Goal: Feedback & Contribution: Submit feedback/report problem

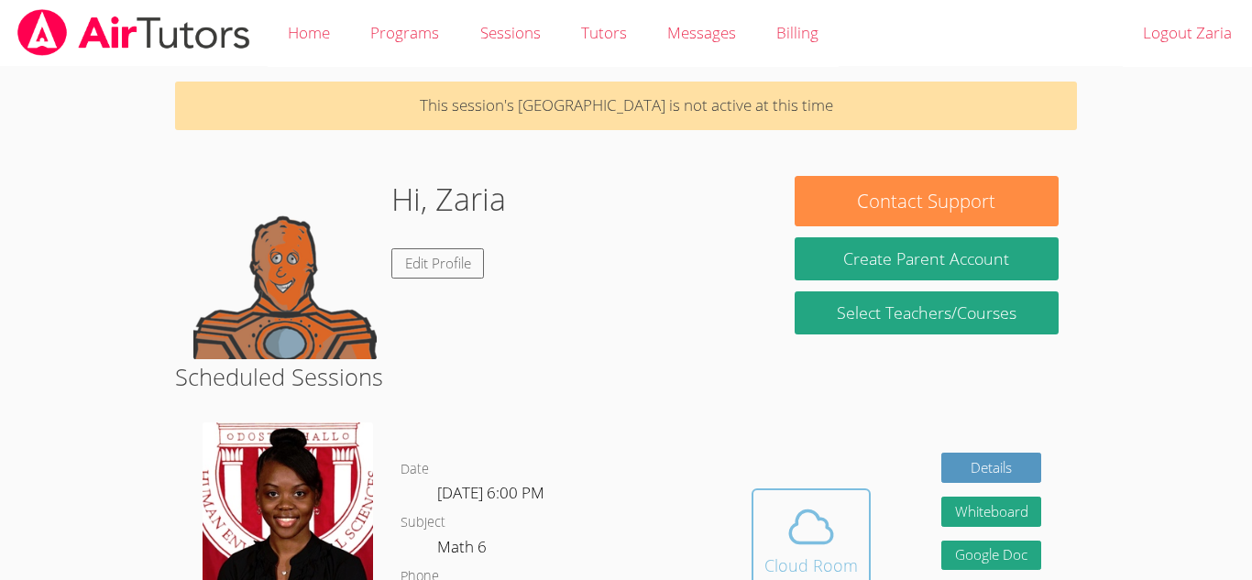
click at [790, 506] on icon at bounding box center [811, 526] width 51 height 51
click at [840, 526] on span at bounding box center [812, 526] width 94 height 51
click at [830, 540] on icon at bounding box center [811, 527] width 42 height 32
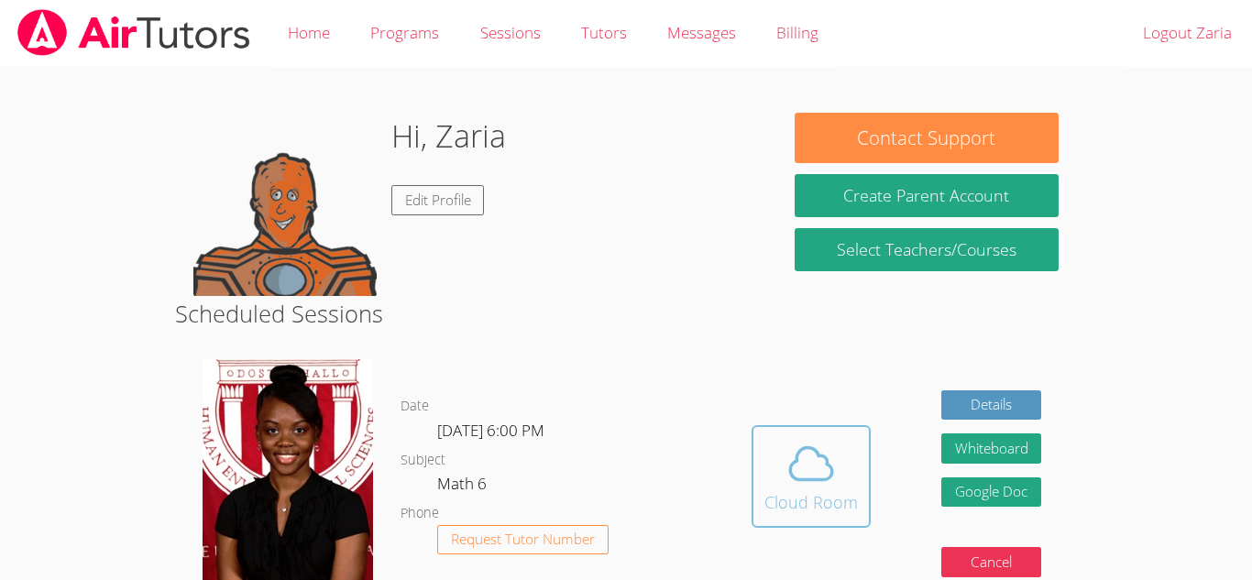
click at [804, 479] on icon at bounding box center [811, 464] width 42 height 32
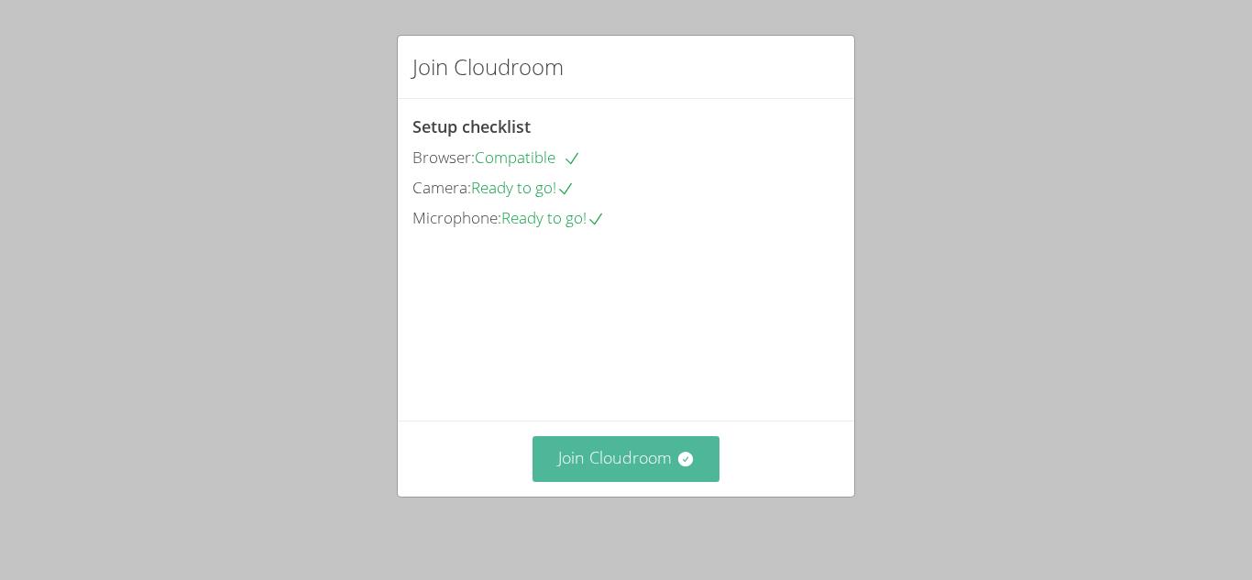
click at [677, 468] on icon at bounding box center [686, 459] width 18 height 18
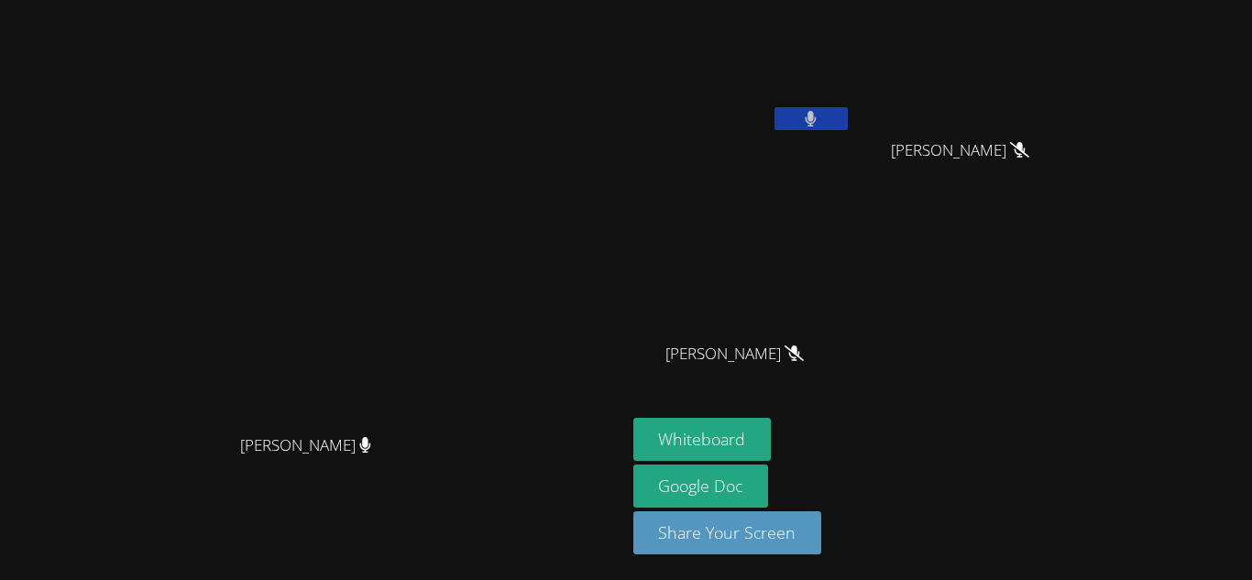
click at [848, 118] on button at bounding box center [811, 118] width 73 height 23
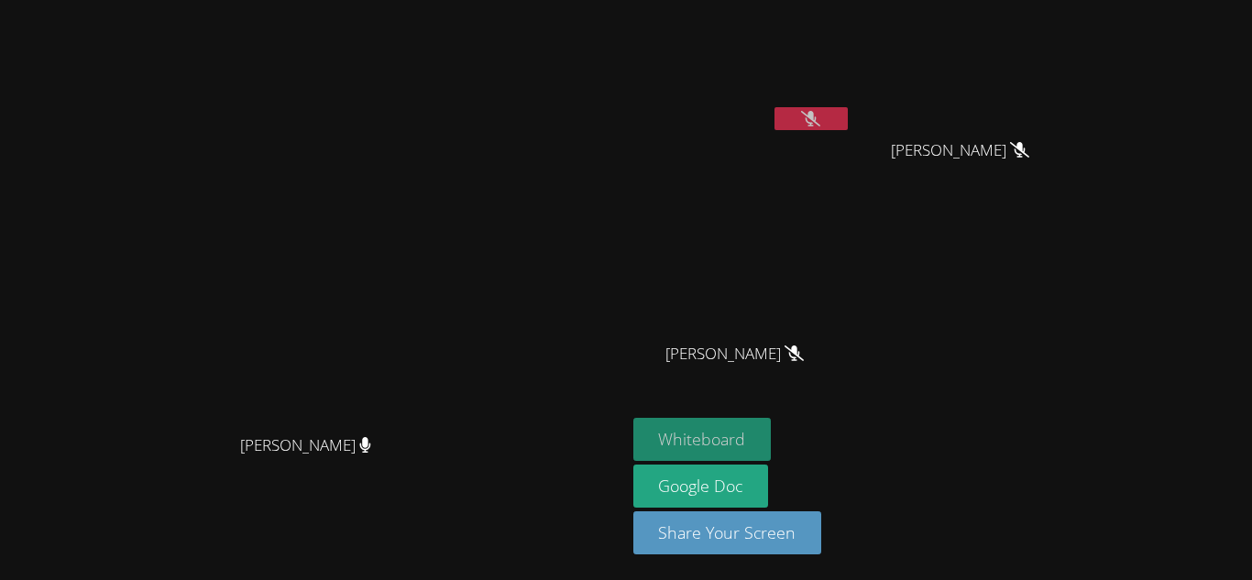
click at [772, 440] on button "Whiteboard" at bounding box center [702, 439] width 138 height 43
click at [848, 121] on button at bounding box center [811, 118] width 73 height 23
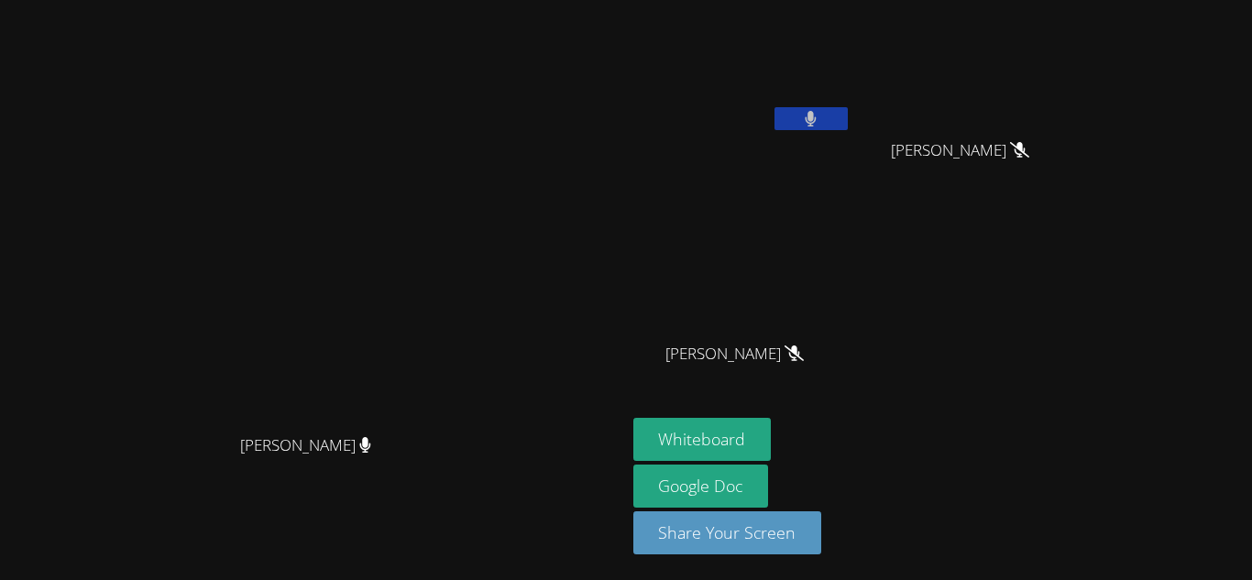
click at [848, 121] on button at bounding box center [811, 118] width 73 height 23
click at [820, 115] on icon at bounding box center [810, 119] width 19 height 16
click at [817, 115] on icon at bounding box center [811, 119] width 12 height 16
click at [848, 112] on button at bounding box center [811, 118] width 73 height 23
click at [848, 120] on button at bounding box center [811, 118] width 73 height 23
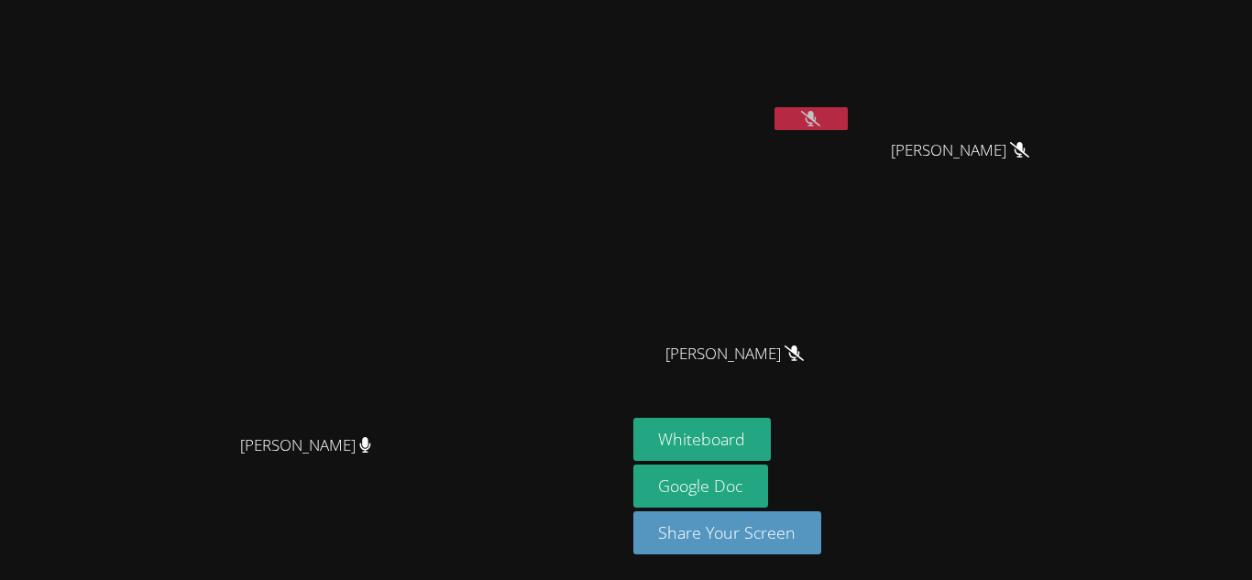
click at [848, 116] on button at bounding box center [811, 118] width 73 height 23
click at [820, 122] on icon at bounding box center [810, 119] width 19 height 16
click at [817, 122] on icon at bounding box center [811, 119] width 12 height 16
click at [848, 111] on button at bounding box center [811, 118] width 73 height 23
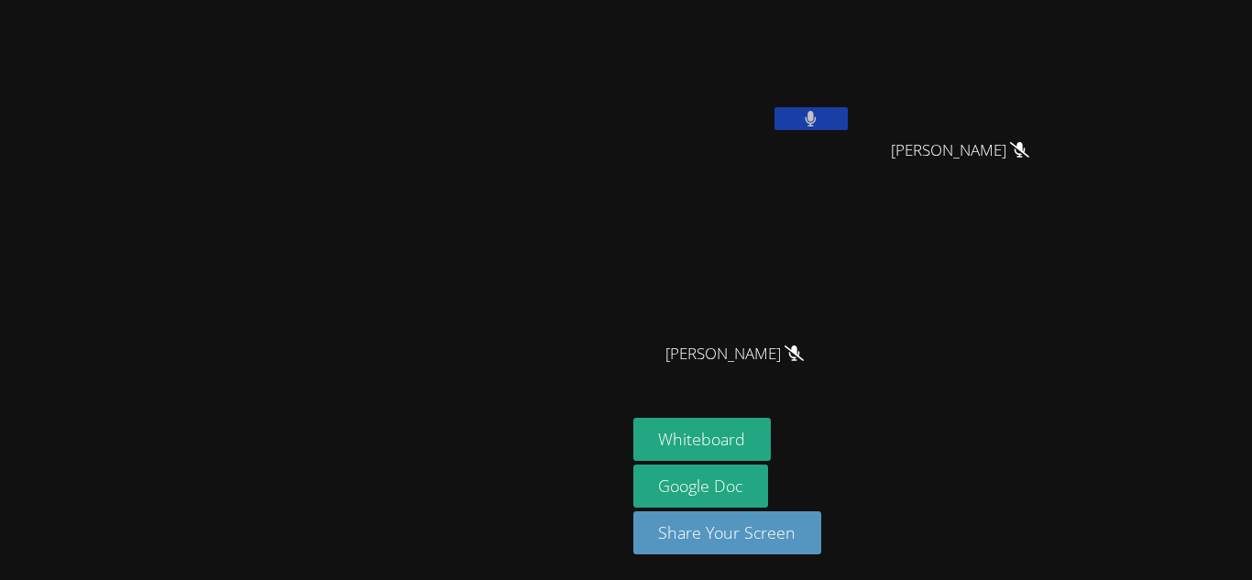
click at [848, 116] on button at bounding box center [811, 118] width 73 height 23
click at [820, 116] on icon at bounding box center [810, 119] width 19 height 16
click at [848, 124] on button at bounding box center [811, 118] width 73 height 23
click at [848, 117] on button at bounding box center [811, 118] width 73 height 23
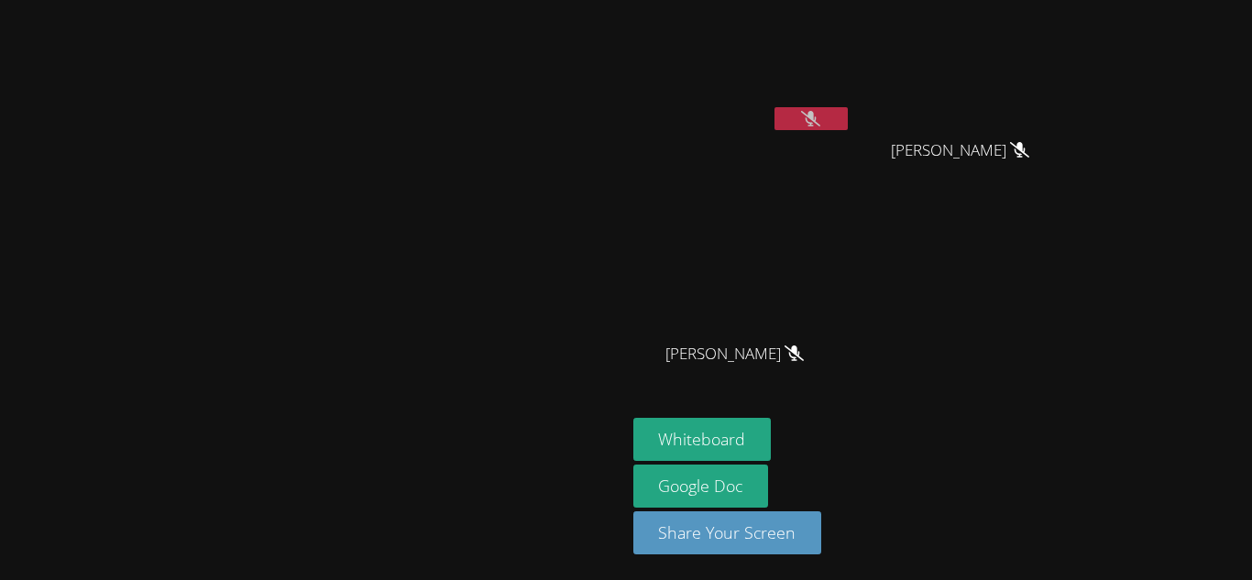
click at [820, 123] on icon at bounding box center [810, 119] width 19 height 16
click at [817, 123] on icon at bounding box center [811, 119] width 12 height 16
click at [848, 119] on button at bounding box center [811, 118] width 73 height 23
click at [848, 121] on button at bounding box center [811, 118] width 73 height 23
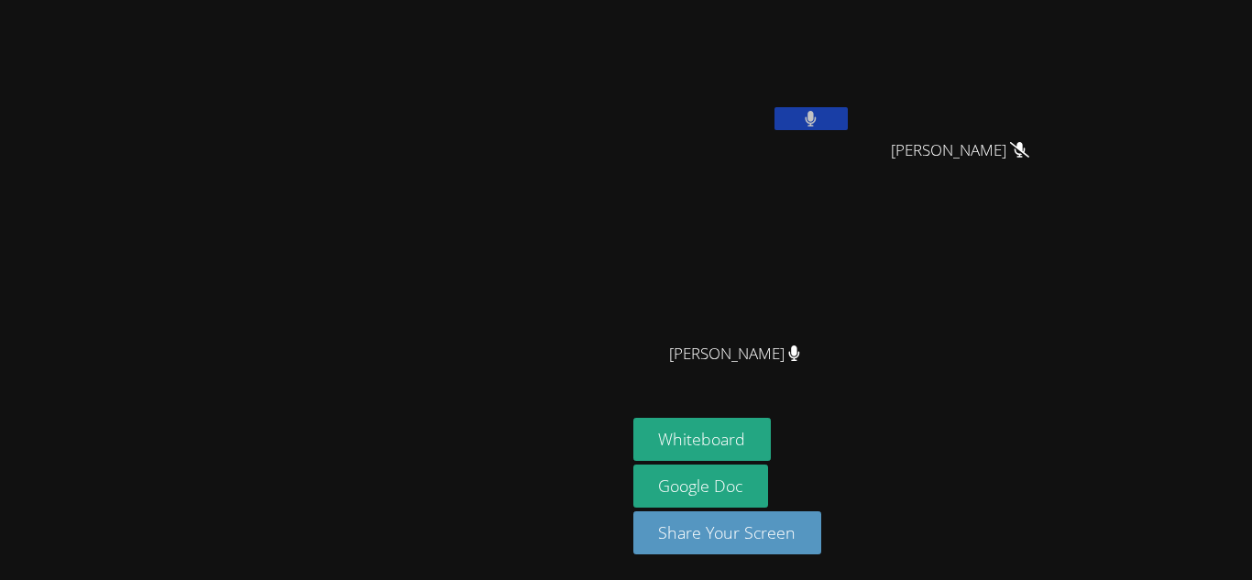
click at [848, 118] on button at bounding box center [811, 118] width 73 height 23
click at [820, 124] on icon at bounding box center [810, 119] width 19 height 16
click at [817, 124] on icon at bounding box center [811, 119] width 12 height 16
click at [848, 115] on button at bounding box center [811, 118] width 73 height 23
click at [848, 116] on button at bounding box center [811, 118] width 73 height 23
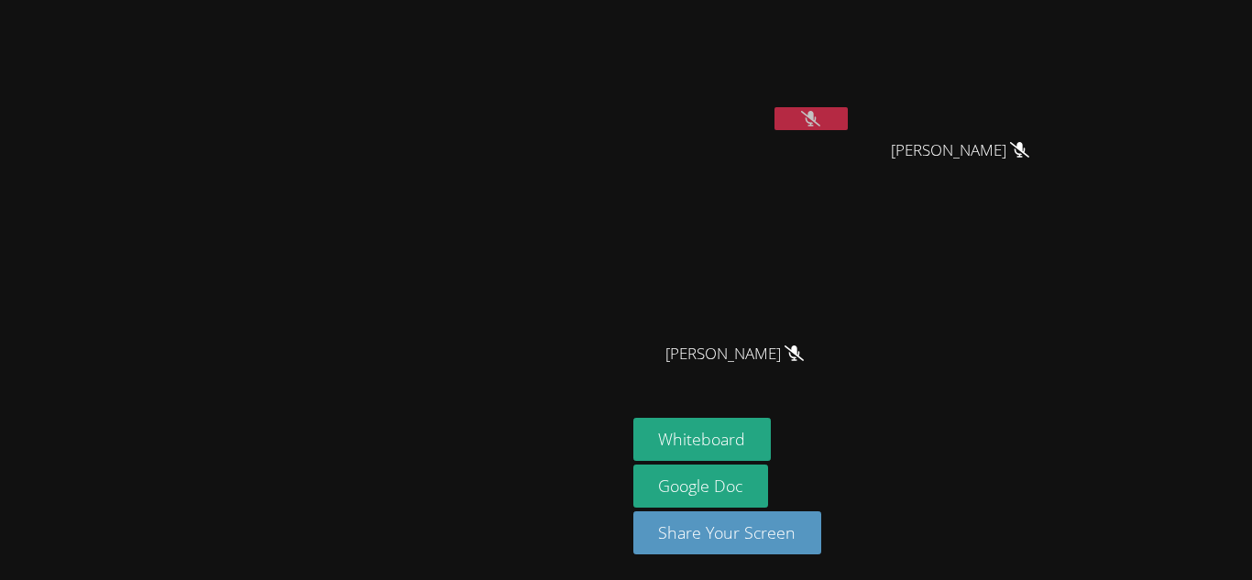
click at [848, 120] on button at bounding box center [811, 118] width 73 height 23
click at [848, 117] on button at bounding box center [811, 118] width 73 height 23
click at [820, 116] on icon at bounding box center [810, 119] width 19 height 16
click at [848, 122] on button at bounding box center [811, 118] width 73 height 23
click at [848, 118] on button at bounding box center [811, 118] width 73 height 23
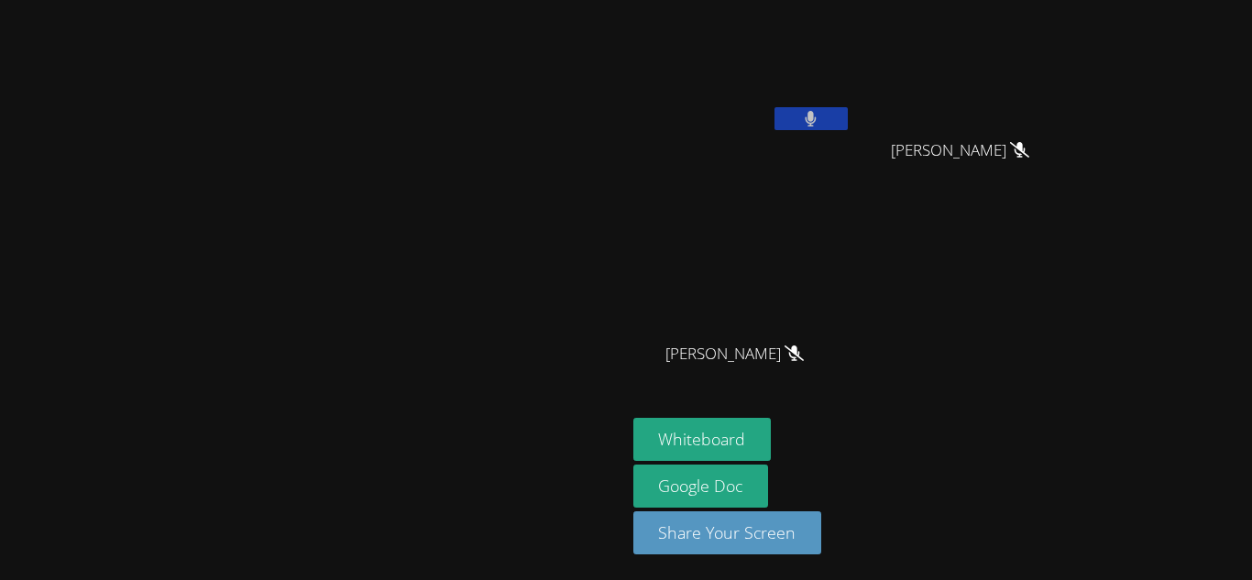
click at [848, 118] on button at bounding box center [811, 118] width 73 height 23
click at [848, 116] on button at bounding box center [811, 118] width 73 height 23
click at [820, 119] on icon at bounding box center [810, 119] width 19 height 16
click at [817, 120] on icon at bounding box center [811, 119] width 12 height 16
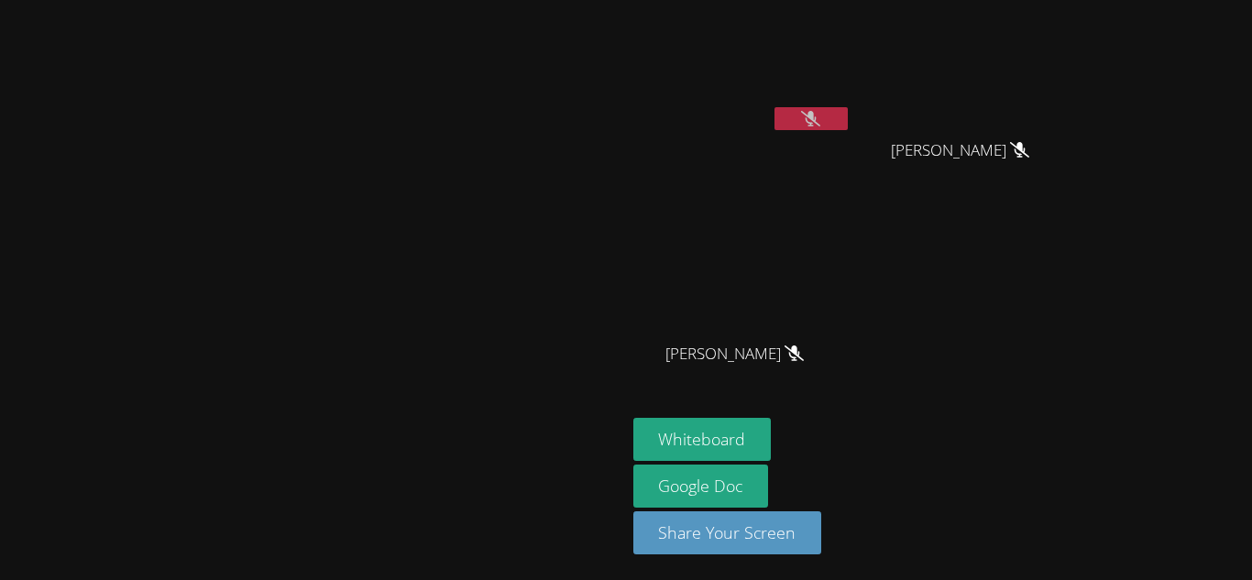
click at [848, 120] on button at bounding box center [811, 118] width 73 height 23
click at [848, 121] on button at bounding box center [811, 118] width 73 height 23
click at [820, 121] on icon at bounding box center [810, 119] width 19 height 16
click at [848, 116] on button at bounding box center [811, 118] width 73 height 23
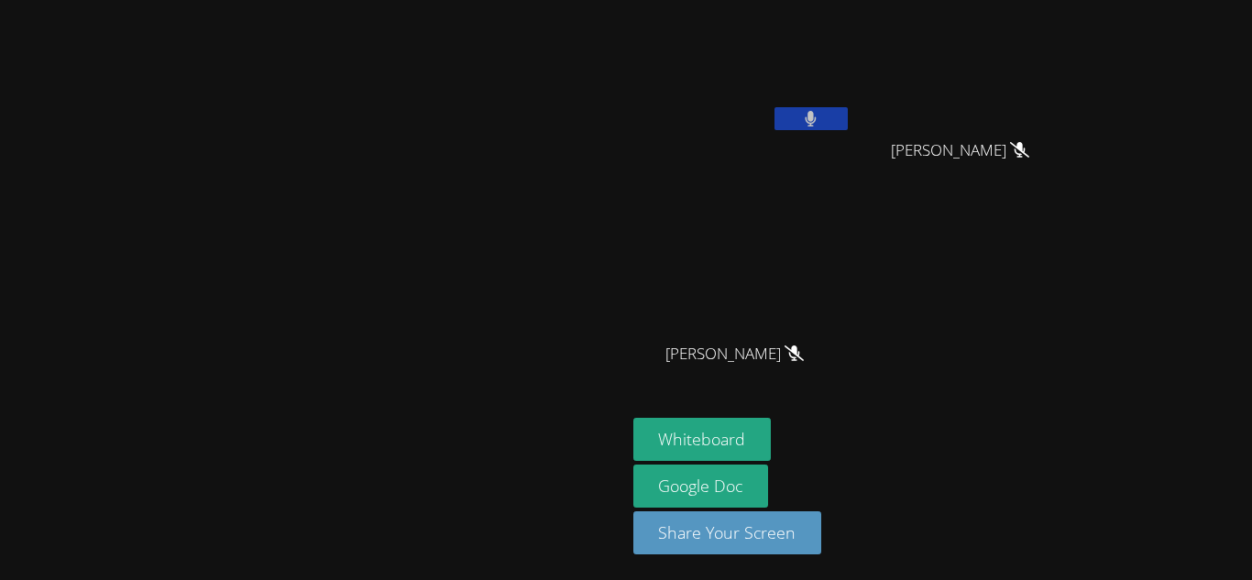
click at [848, 118] on button at bounding box center [811, 118] width 73 height 23
click at [848, 117] on button at bounding box center [811, 118] width 73 height 23
click at [820, 124] on icon at bounding box center [810, 119] width 19 height 16
click at [848, 124] on button at bounding box center [811, 118] width 73 height 23
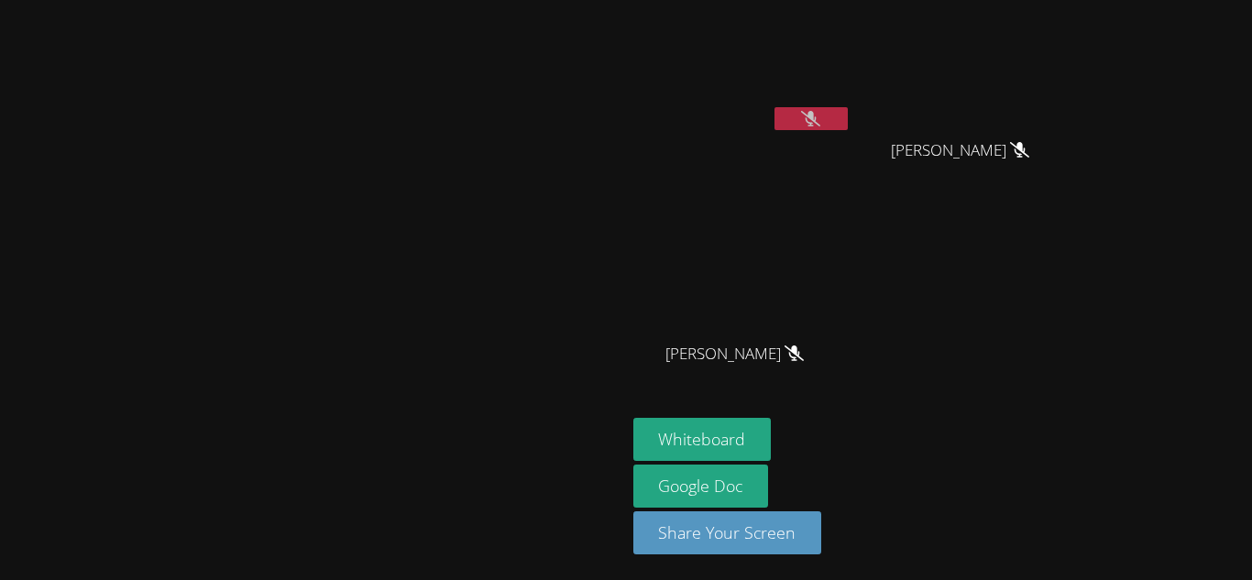
click at [820, 118] on icon at bounding box center [810, 119] width 19 height 16
click at [848, 122] on button at bounding box center [811, 118] width 73 height 23
click at [848, 109] on button at bounding box center [811, 118] width 73 height 23
click at [820, 111] on icon at bounding box center [810, 119] width 19 height 16
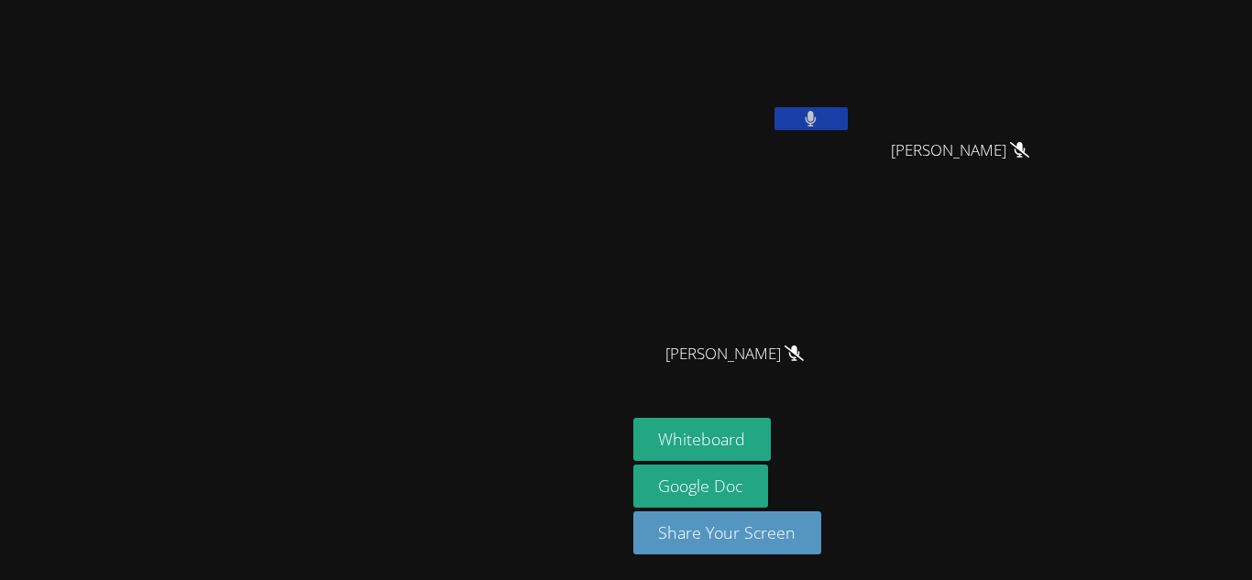
click at [848, 120] on button at bounding box center [811, 118] width 73 height 23
click at [820, 117] on icon at bounding box center [810, 119] width 19 height 16
click at [817, 120] on icon at bounding box center [811, 119] width 11 height 16
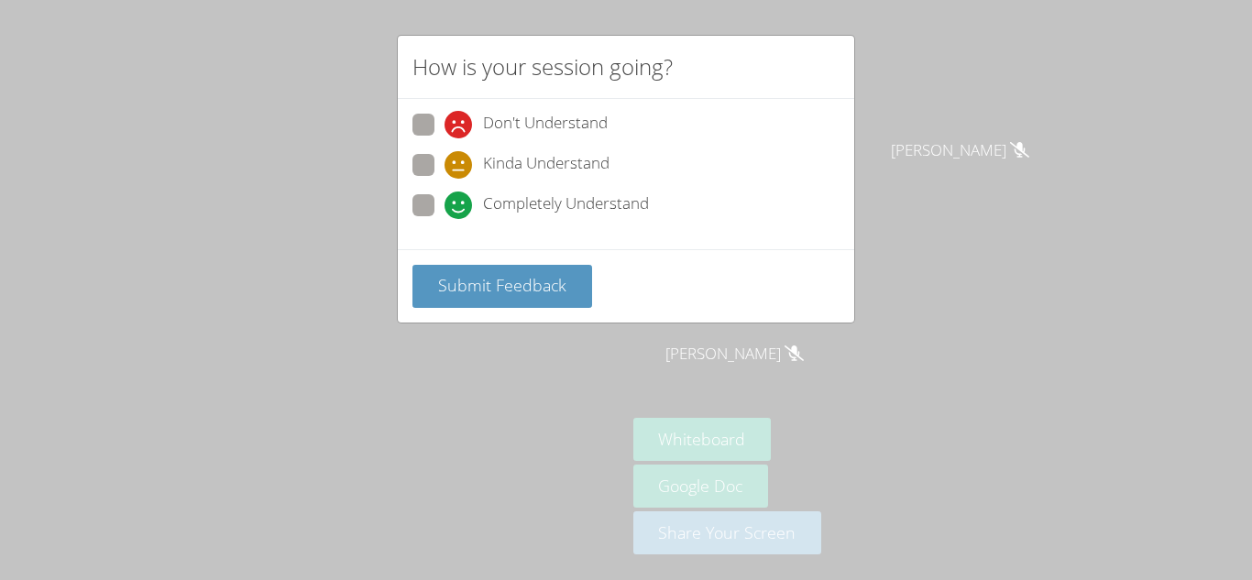
click at [445, 219] on span at bounding box center [445, 219] width 0 height 0
click at [445, 204] on input "Completely Understand" at bounding box center [453, 202] width 16 height 16
radio input "true"
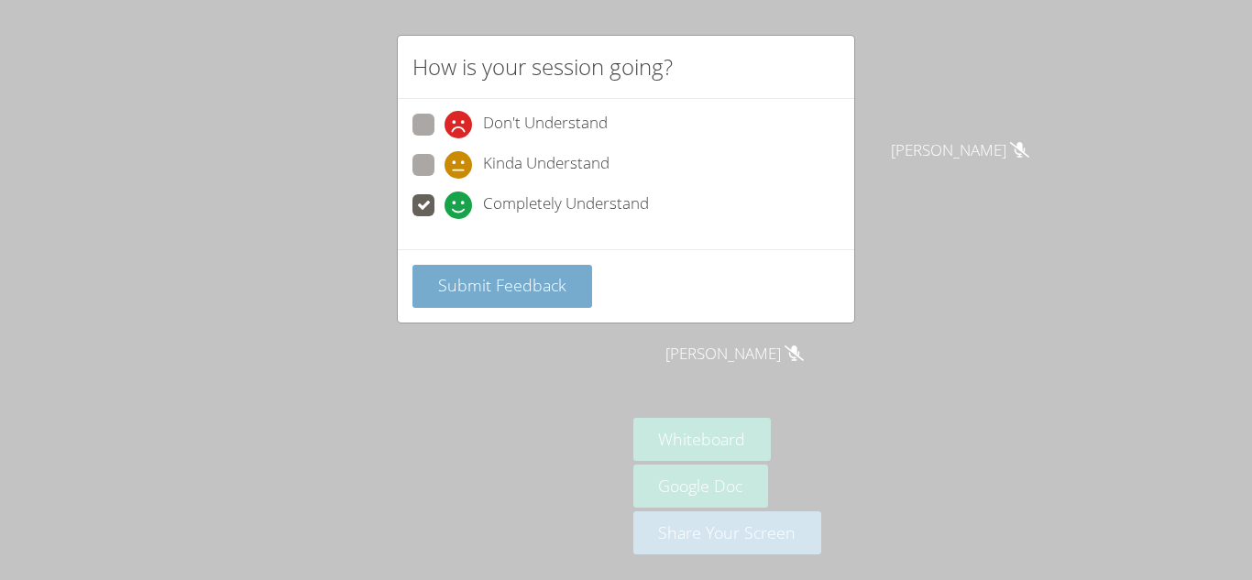
click at [480, 286] on span "Submit Feedback" at bounding box center [502, 285] width 128 height 22
